Goal: Check status: Check status

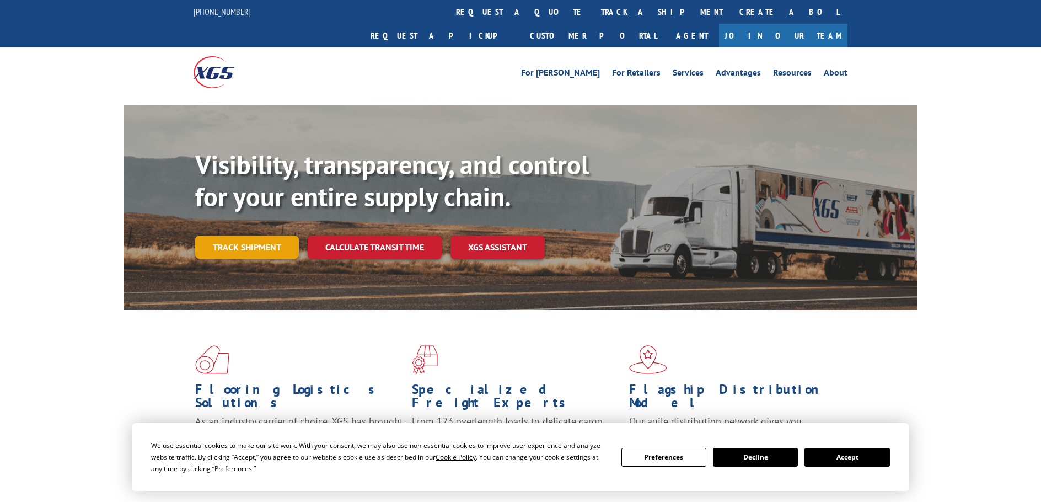
click at [240, 235] on link "Track shipment" at bounding box center [247, 246] width 104 height 23
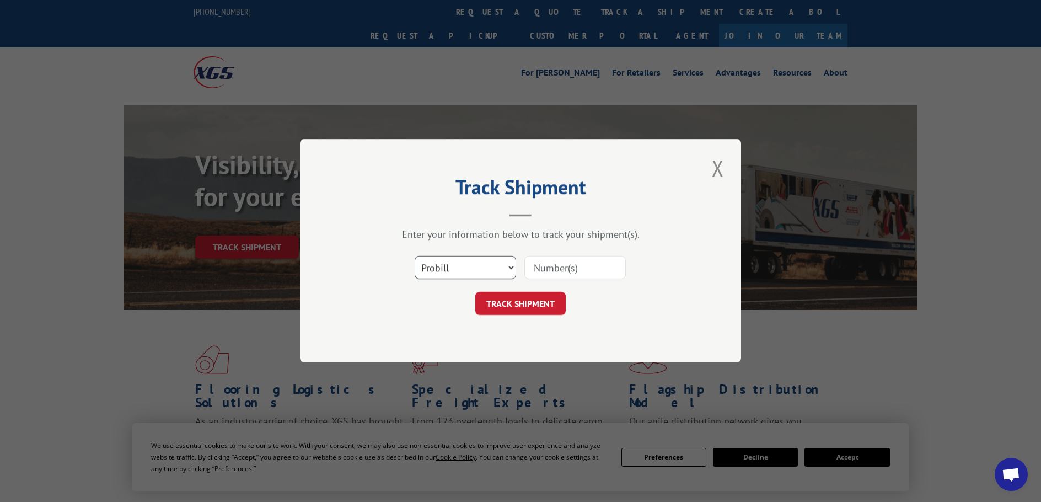
click at [457, 269] on select "Select category... Probill BOL PO" at bounding box center [465, 267] width 101 height 23
select select "bol"
click at [415, 256] on select "Select category... Probill BOL PO" at bounding box center [465, 267] width 101 height 23
click at [563, 270] on input at bounding box center [574, 267] width 101 height 23
paste input "4818968"
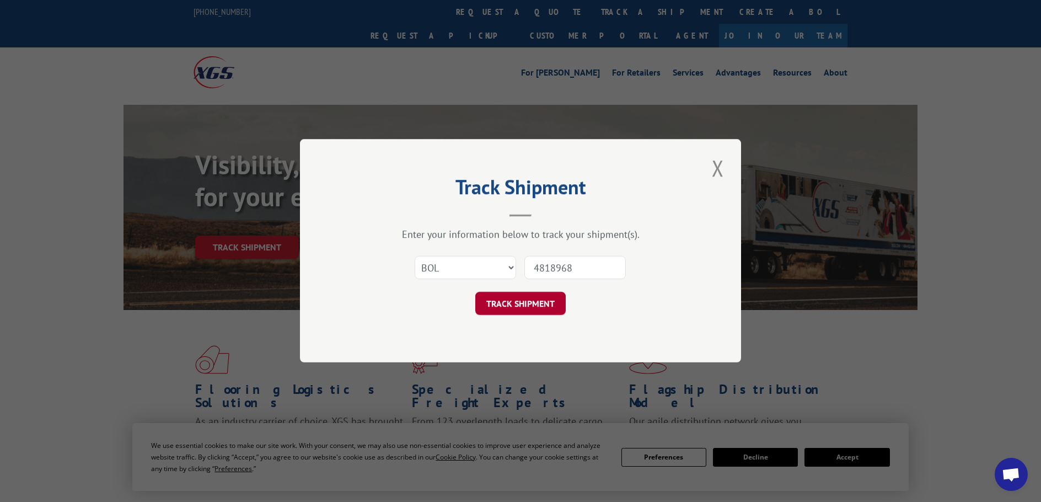
type input "4818968"
click at [511, 304] on button "TRACK SHIPMENT" at bounding box center [520, 303] width 90 height 23
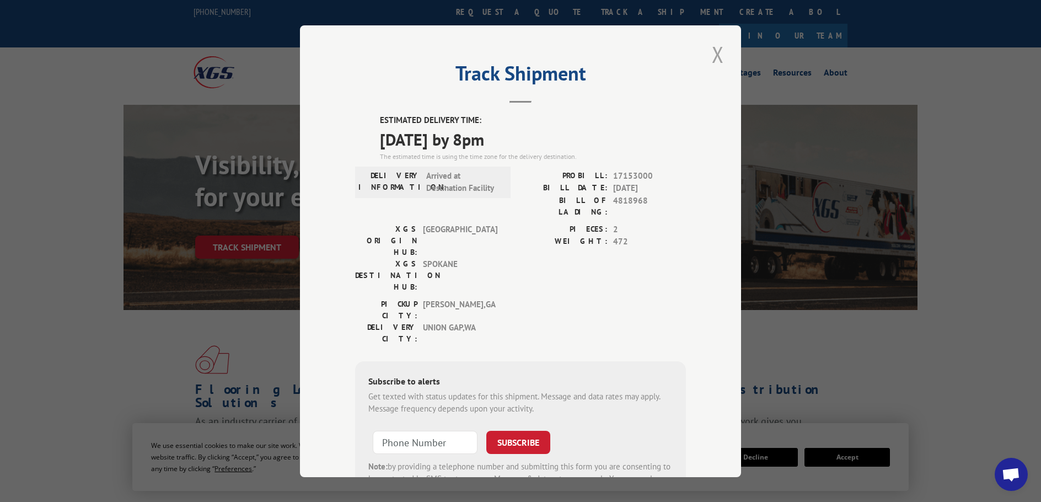
click at [713, 50] on button "Close modal" at bounding box center [718, 54] width 19 height 30
